Goal: Task Accomplishment & Management: Complete application form

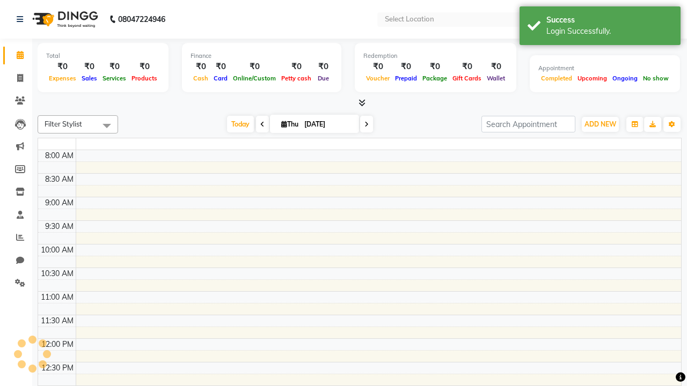
select select "en"
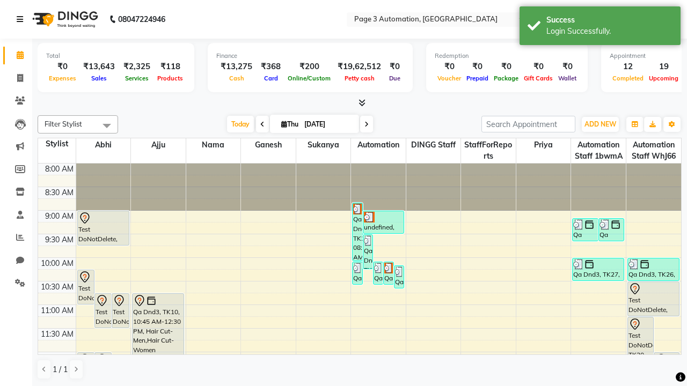
click at [22, 19] on icon at bounding box center [20, 20] width 6 height 8
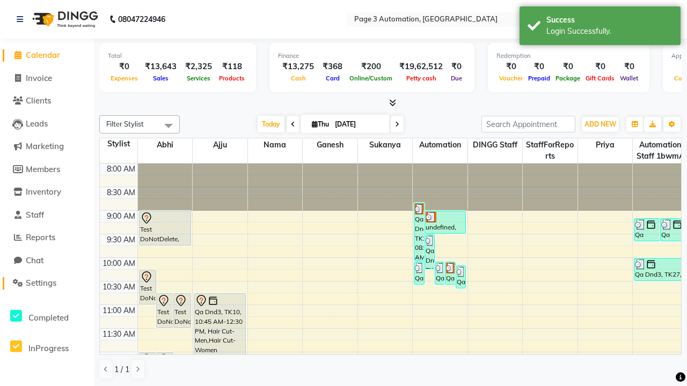
click at [47, 283] on span "Settings" at bounding box center [41, 283] width 31 height 10
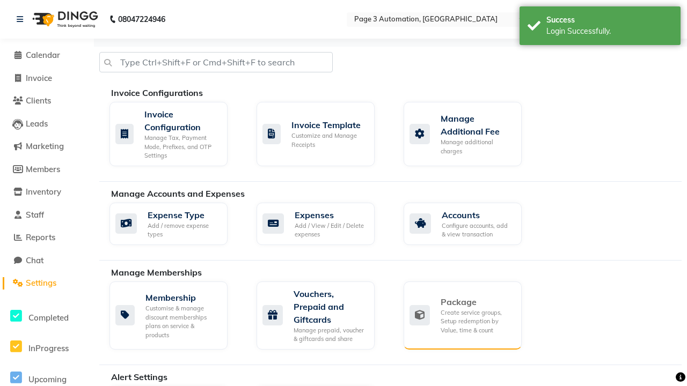
click at [477, 302] on div "Package" at bounding box center [477, 302] width 72 height 13
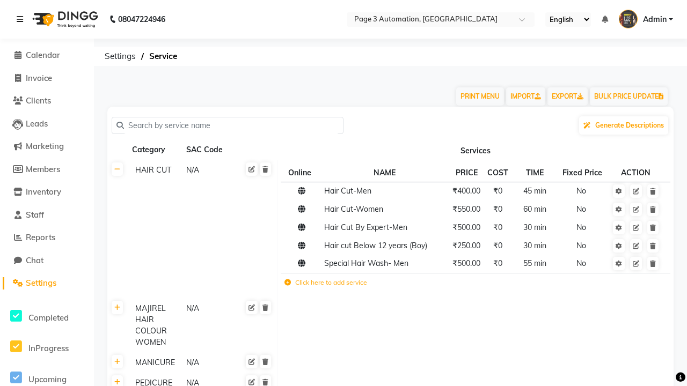
click at [22, 19] on icon at bounding box center [20, 20] width 6 height 8
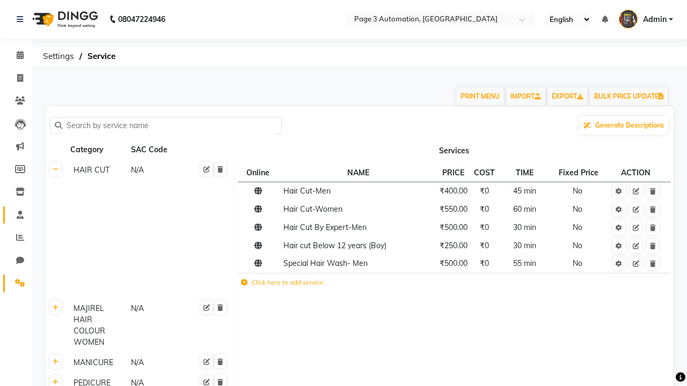
click at [16, 215] on span at bounding box center [20, 215] width 19 height 12
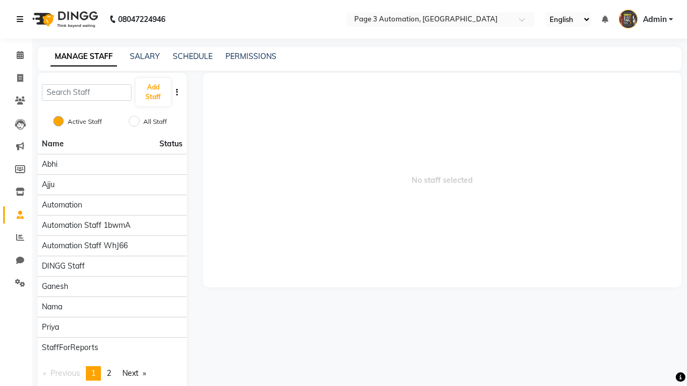
click at [22, 19] on icon at bounding box center [20, 20] width 6 height 8
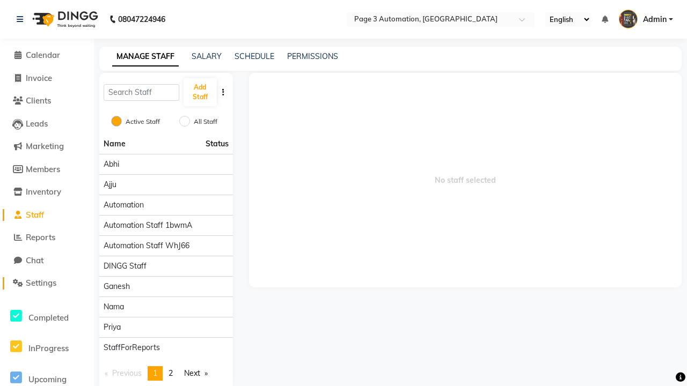
click at [47, 283] on span "Settings" at bounding box center [41, 283] width 31 height 10
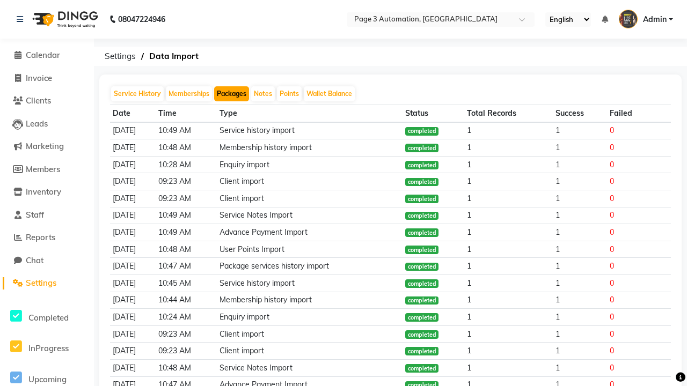
click at [231, 94] on button "Packages" at bounding box center [231, 93] width 35 height 15
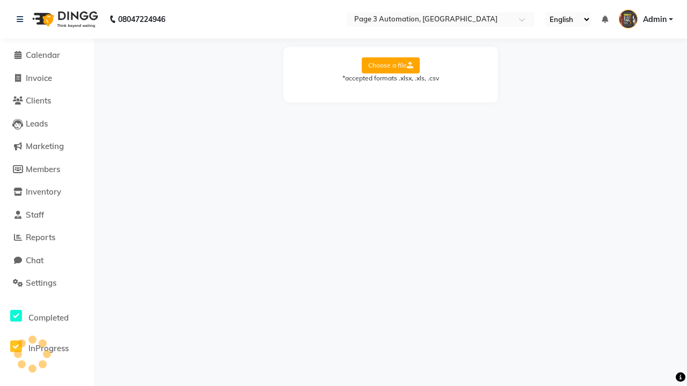
select select "Sheet1"
select select "Client Name"
select select "Client Mobile"
select select "Package Name"
select select "Start Date"
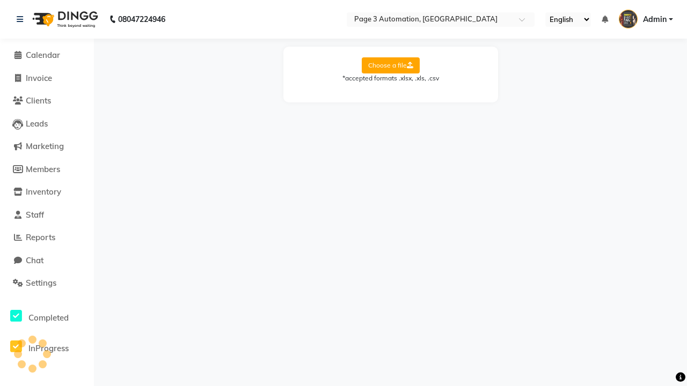
select select "End Date"
select select "Employee Name"
select select "Amount"
select select "Service Name"
select select "Total Count"
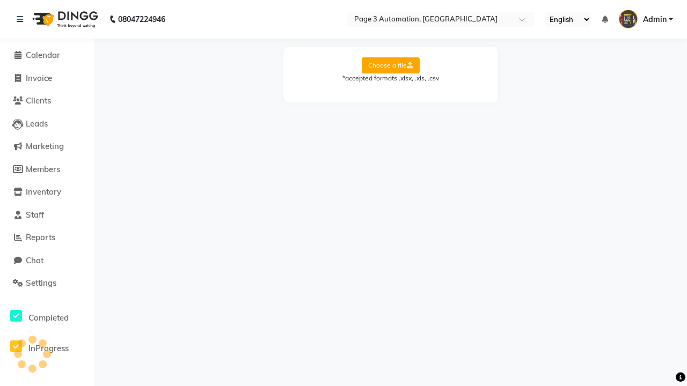
select select "Available Count"
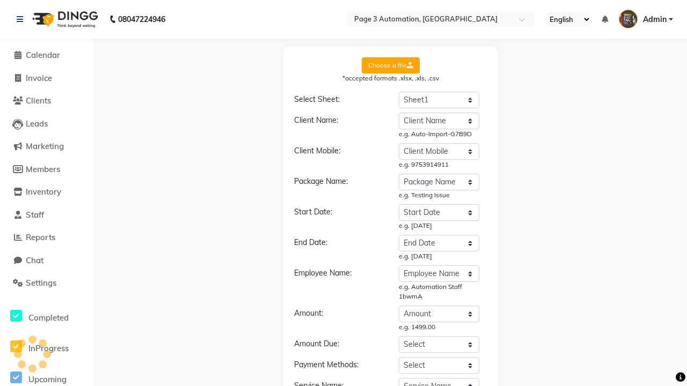
select select "DD/MM/YYYY"
select select "END DATE"
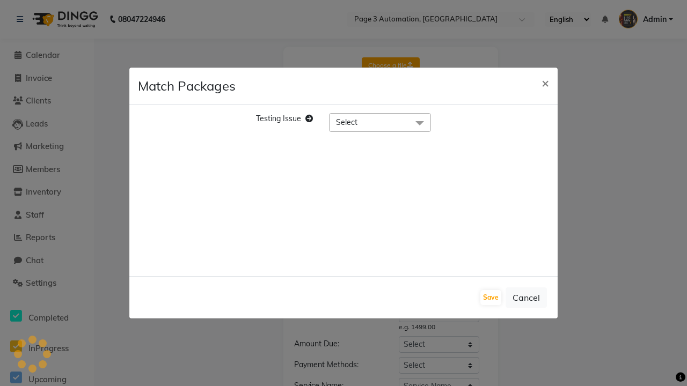
scroll to position [173, 0]
